Goal: Information Seeking & Learning: Learn about a topic

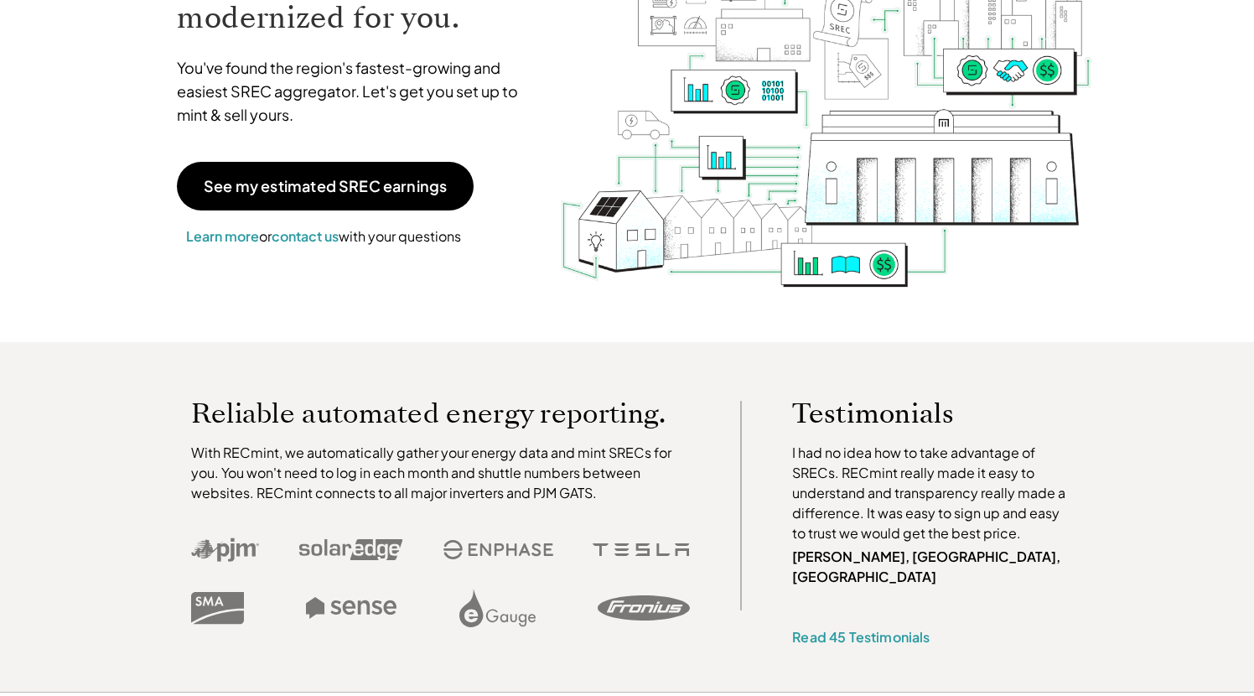
scroll to position [176, 0]
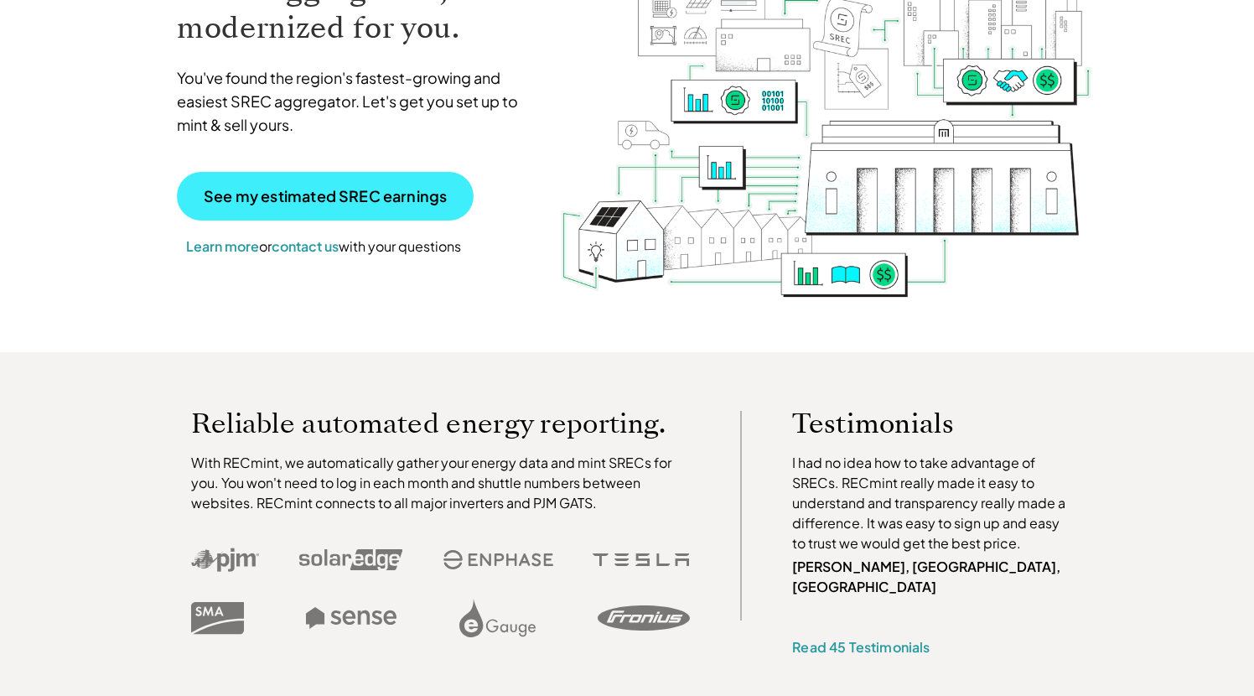
click at [404, 216] on link "See my estimated SREC earnings" at bounding box center [325, 196] width 297 height 49
click at [422, 202] on p "See my estimated SREC earnings" at bounding box center [325, 196] width 243 height 15
click at [271, 165] on div "SREC aggregation, modernized for you. You've found the region's fastest-growing…" at bounding box center [355, 113] width 391 height 321
click at [278, 203] on p "See my estimated SREC earnings" at bounding box center [325, 196] width 243 height 15
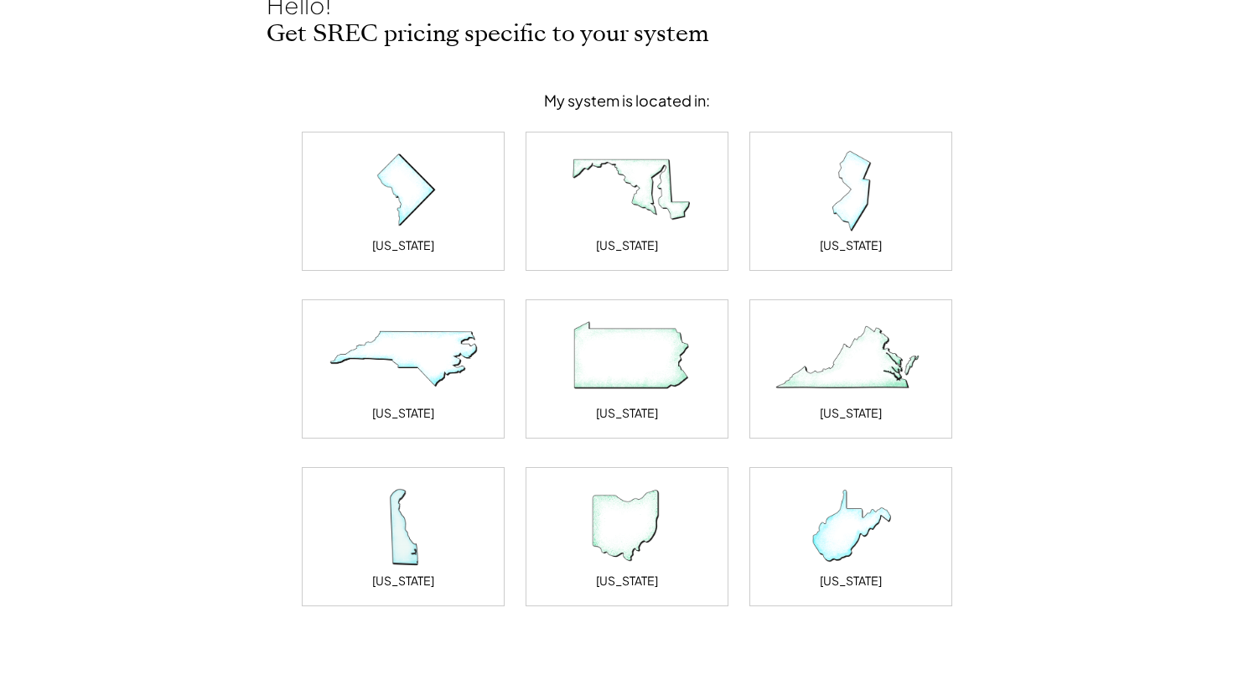
scroll to position [140, 0]
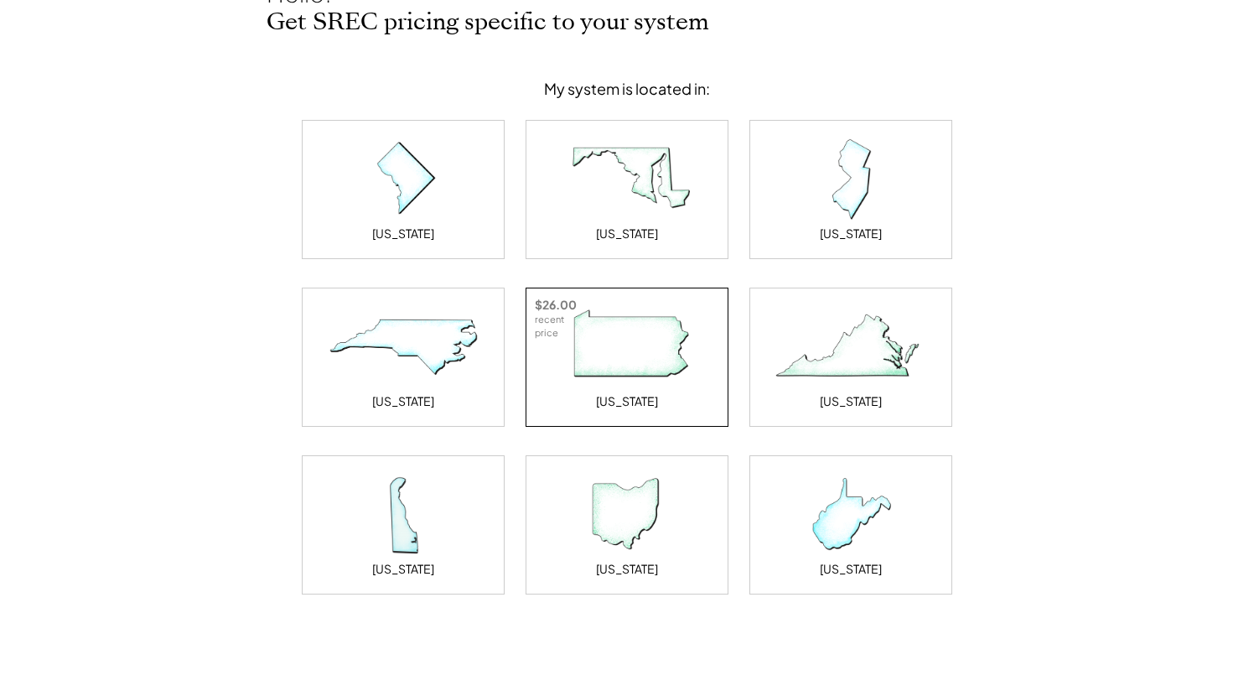
click at [618, 302] on div "Pennsylvania" at bounding box center [626, 357] width 201 height 138
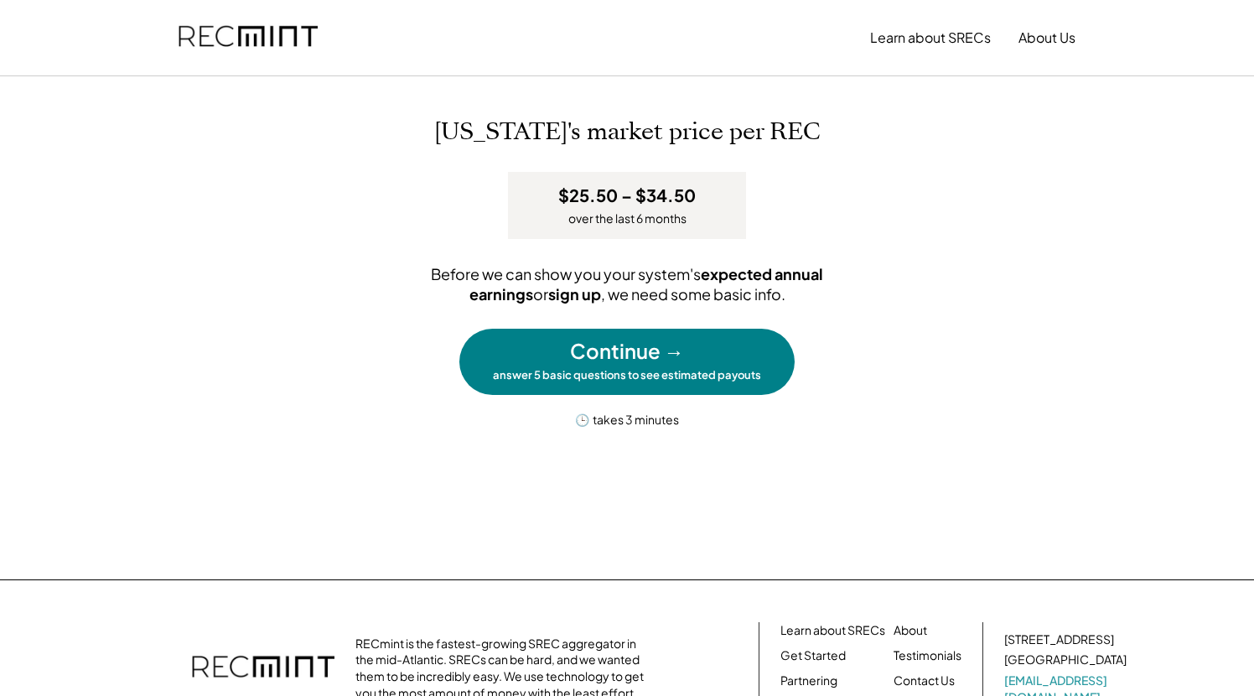
scroll to position [0, 0]
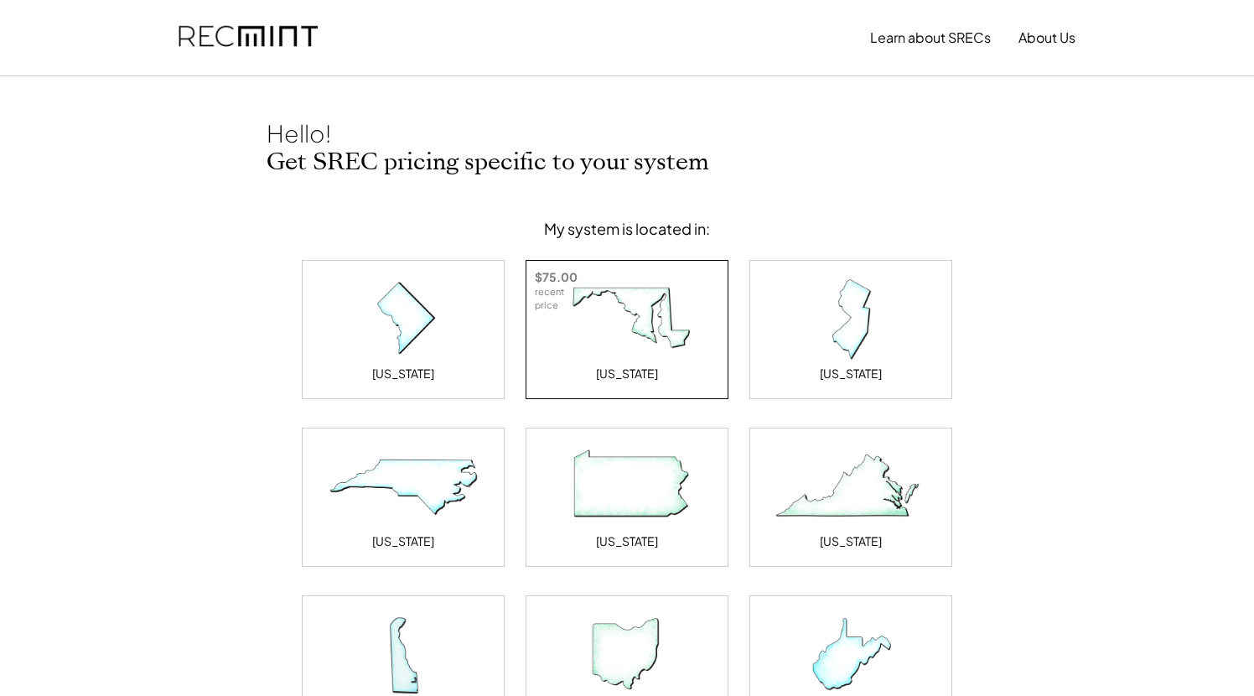
click at [600, 347] on img at bounding box center [627, 319] width 168 height 84
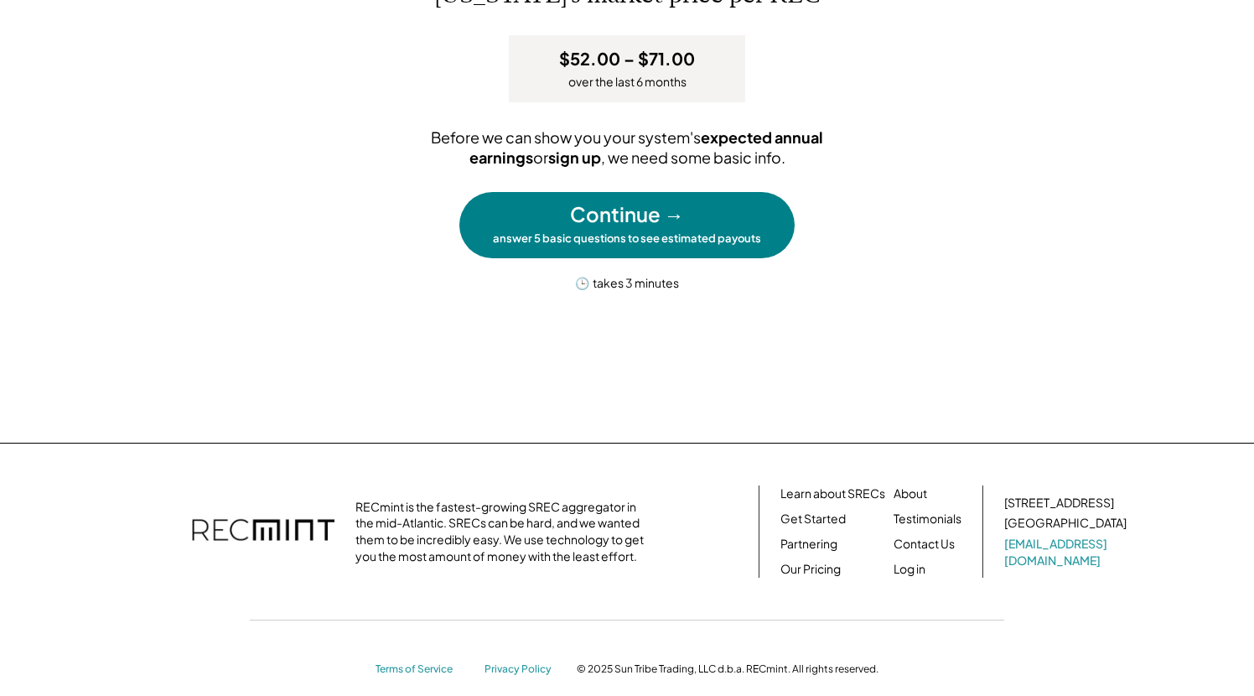
scroll to position [138, 0]
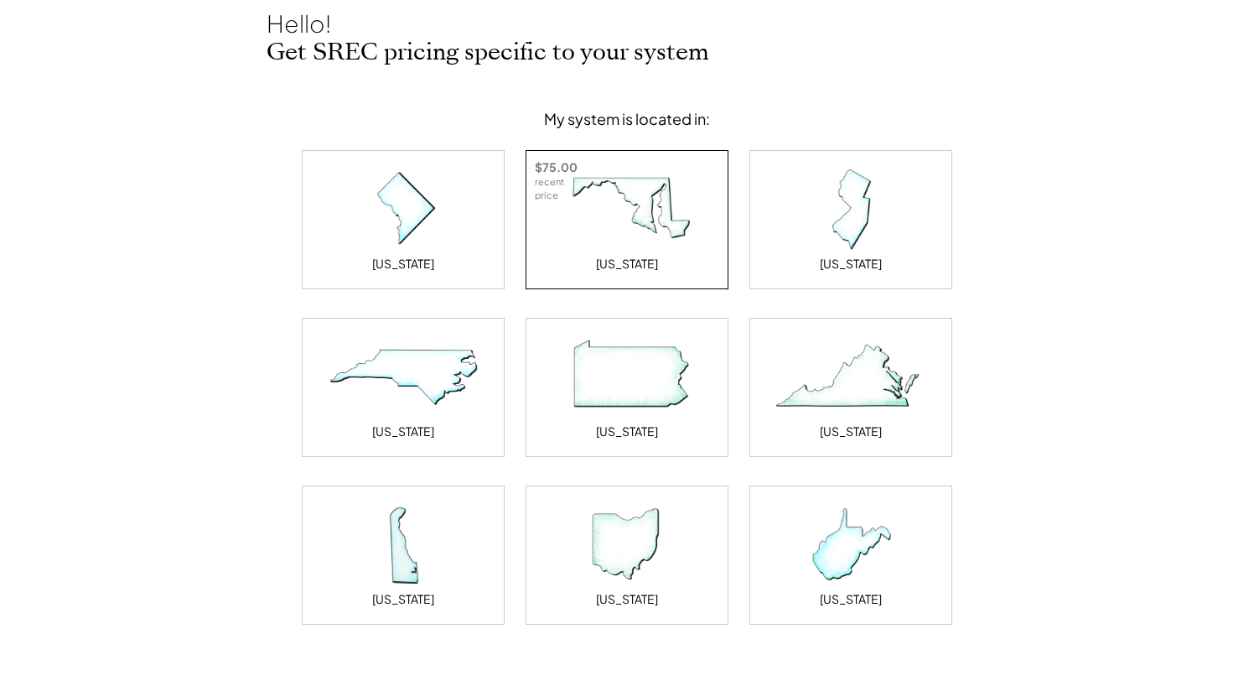
scroll to position [79, 0]
